Goal: Book appointment/travel/reservation

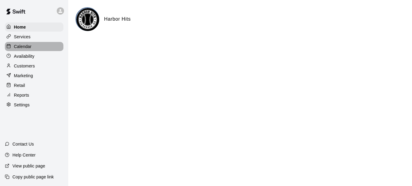
click at [24, 44] on div "Calendar" at bounding box center [34, 46] width 59 height 9
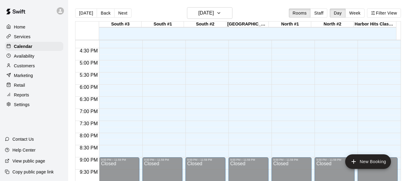
scroll to position [393, 0]
click at [221, 15] on icon "button" at bounding box center [219, 12] width 5 height 7
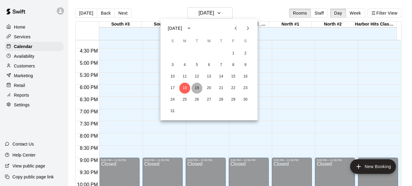
click at [195, 87] on button "19" at bounding box center [196, 88] width 11 height 11
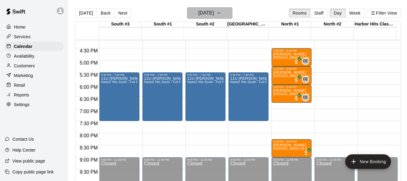
click at [221, 14] on icon "button" at bounding box center [219, 12] width 5 height 7
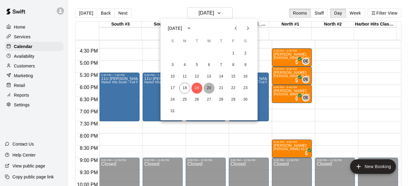
click at [209, 88] on button "20" at bounding box center [209, 88] width 11 height 11
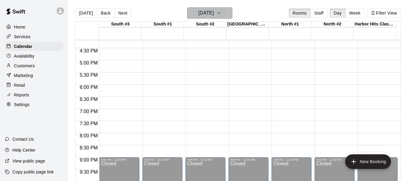
click at [221, 10] on icon "button" at bounding box center [219, 12] width 5 height 7
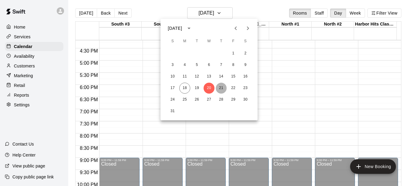
click at [221, 86] on button "21" at bounding box center [221, 88] width 11 height 11
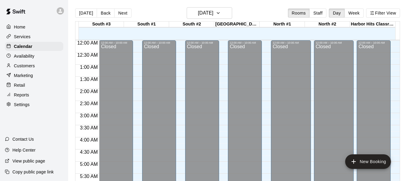
scroll to position [237, 0]
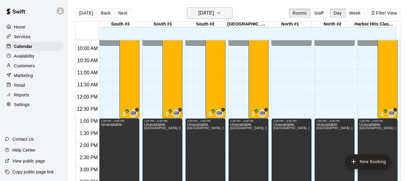
click at [230, 13] on button "[DATE]" at bounding box center [210, 13] width 46 height 12
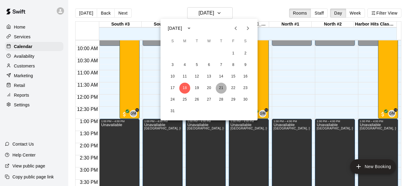
click at [223, 89] on button "21" at bounding box center [221, 88] width 11 height 11
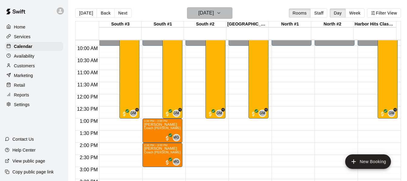
click at [221, 14] on icon "button" at bounding box center [219, 12] width 5 height 7
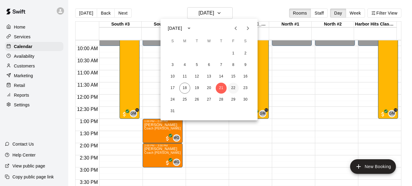
click at [233, 88] on button "22" at bounding box center [233, 88] width 11 height 11
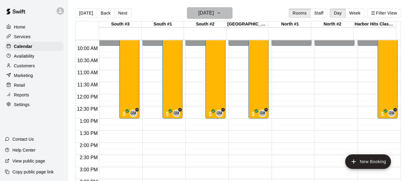
click at [224, 17] on button "Friday Aug 22" at bounding box center [210, 13] width 46 height 12
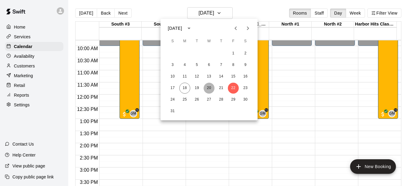
click at [209, 85] on button "20" at bounding box center [209, 88] width 11 height 11
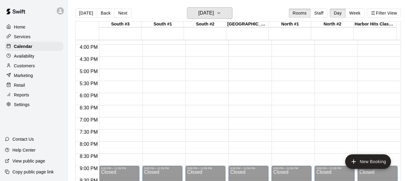
scroll to position [384, 0]
click at [221, 9] on icon "button" at bounding box center [219, 12] width 5 height 7
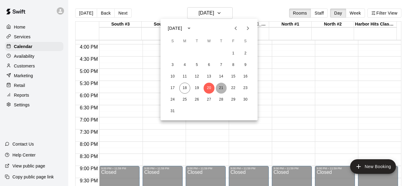
click at [221, 89] on button "21" at bounding box center [221, 88] width 11 height 11
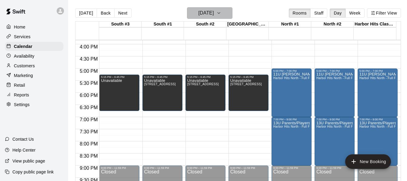
click at [221, 12] on icon "button" at bounding box center [219, 12] width 5 height 7
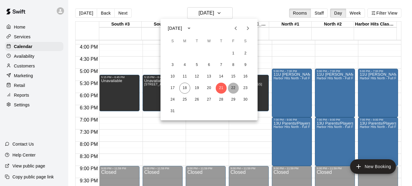
click at [233, 87] on button "22" at bounding box center [233, 88] width 11 height 11
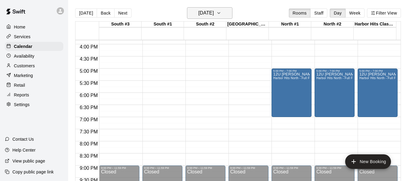
click at [221, 13] on icon "button" at bounding box center [219, 12] width 5 height 7
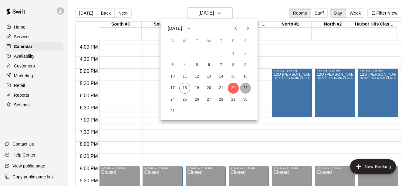
click at [247, 86] on button "23" at bounding box center [245, 88] width 11 height 11
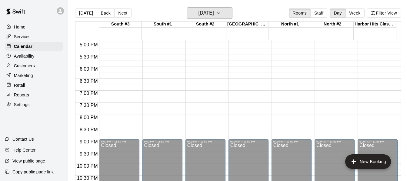
scroll to position [411, 0]
click at [221, 12] on icon "button" at bounding box center [219, 12] width 5 height 7
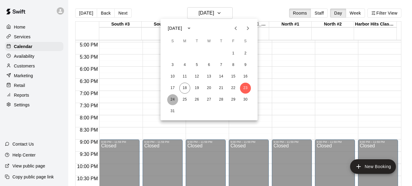
click at [171, 96] on button "24" at bounding box center [172, 99] width 11 height 11
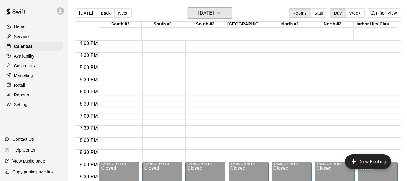
scroll to position [388, 0]
click at [221, 15] on icon "button" at bounding box center [219, 12] width 5 height 7
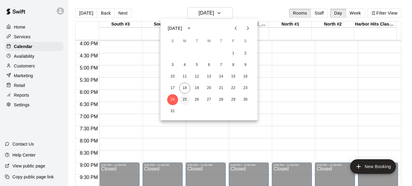
click at [183, 102] on button "25" at bounding box center [184, 99] width 11 height 11
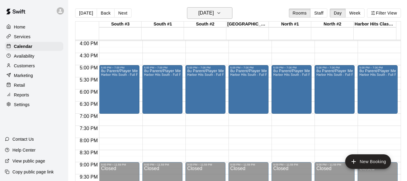
click at [221, 13] on icon "button" at bounding box center [219, 12] width 5 height 7
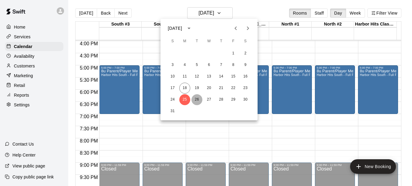
click at [196, 99] on button "26" at bounding box center [196, 99] width 11 height 11
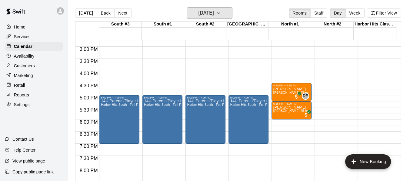
scroll to position [359, 0]
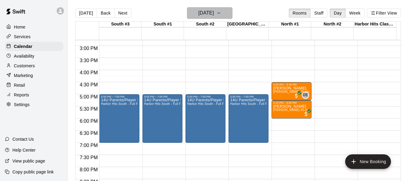
click at [221, 13] on icon "button" at bounding box center [219, 12] width 5 height 7
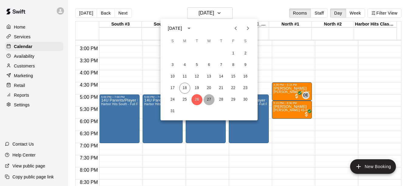
click at [209, 99] on button "27" at bounding box center [209, 99] width 11 height 11
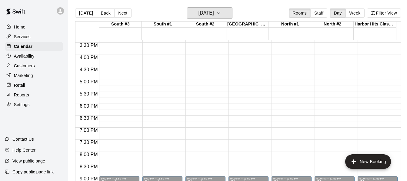
scroll to position [373, 0]
click at [221, 12] on icon "button" at bounding box center [219, 12] width 5 height 7
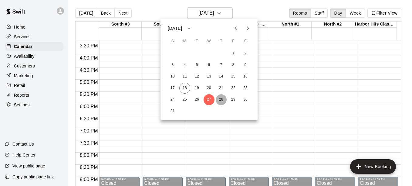
click at [218, 98] on button "28" at bounding box center [221, 99] width 11 height 11
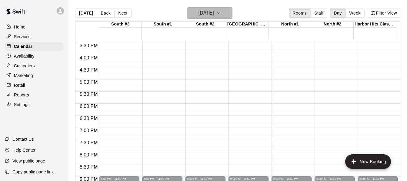
click at [220, 13] on icon "button" at bounding box center [219, 12] width 2 height 1
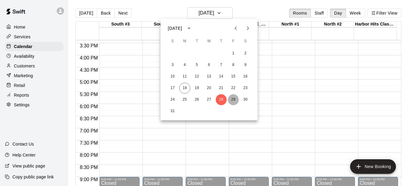
click at [233, 100] on button "29" at bounding box center [233, 99] width 11 height 11
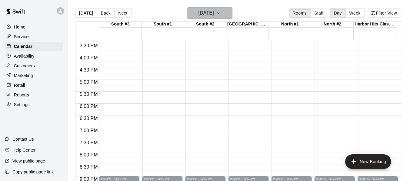
click at [221, 12] on icon "button" at bounding box center [219, 12] width 5 height 7
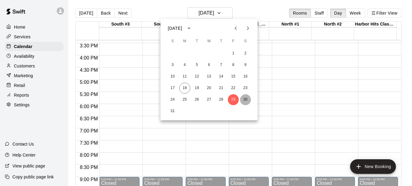
click at [246, 99] on button "30" at bounding box center [245, 99] width 11 height 11
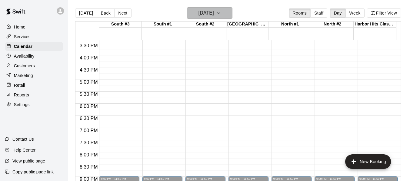
click at [221, 16] on icon "button" at bounding box center [219, 12] width 5 height 7
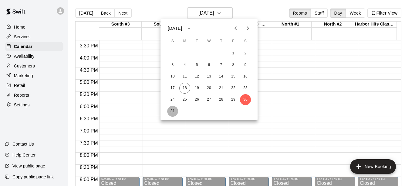
click at [172, 113] on button "31" at bounding box center [172, 111] width 11 height 11
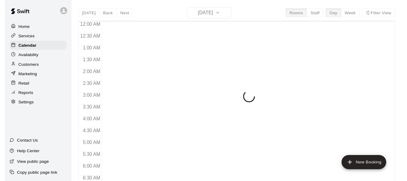
scroll to position [248, 0]
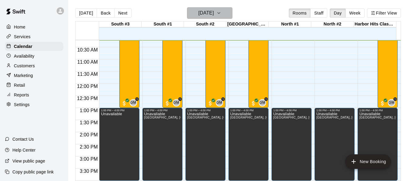
click at [221, 12] on icon "button" at bounding box center [219, 12] width 5 height 7
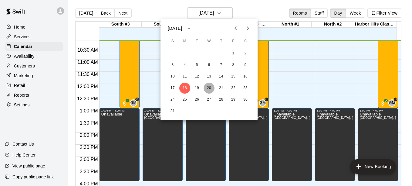
click at [208, 86] on button "20" at bounding box center [209, 88] width 11 height 11
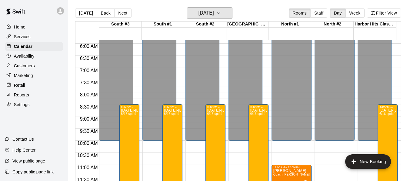
scroll to position [142, 0]
